Goal: Task Accomplishment & Management: Manage account settings

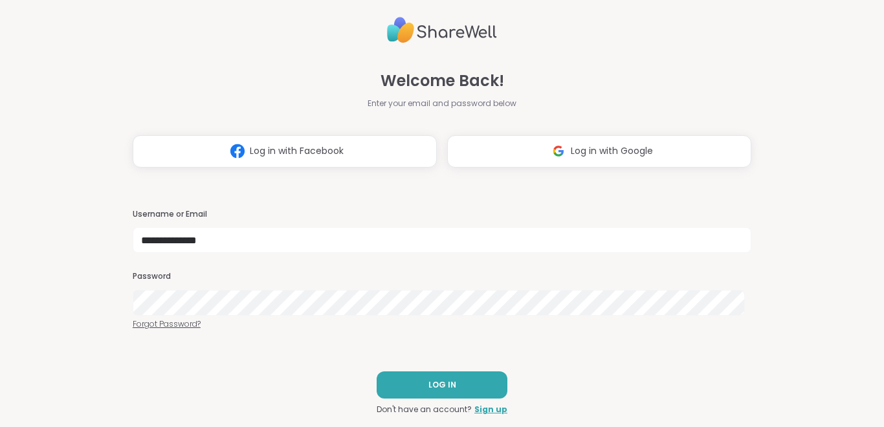
type input "**********"
click at [435, 383] on span "LOG IN" at bounding box center [442, 385] width 28 height 12
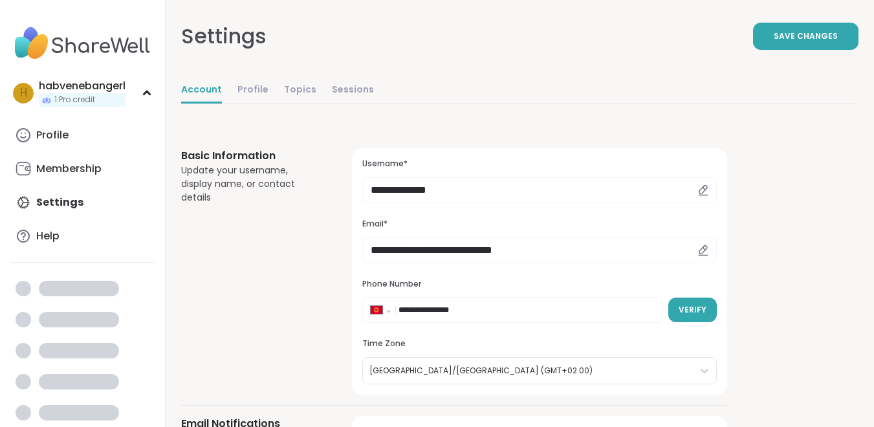
select select "**"
